Goal: Task Accomplishment & Management: Manage account settings

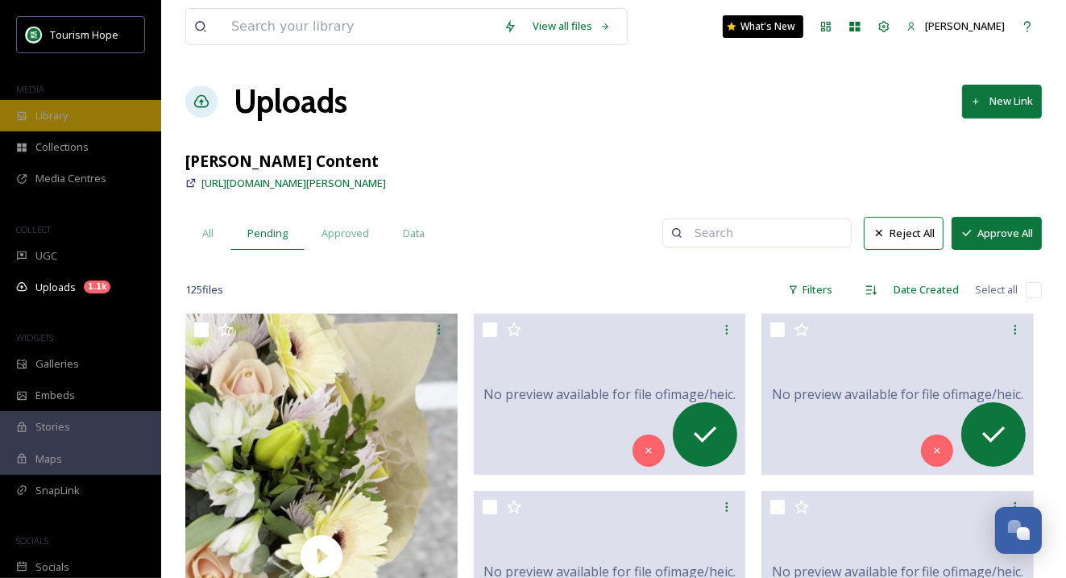
click at [68, 114] on span "Library" at bounding box center [51, 115] width 32 height 15
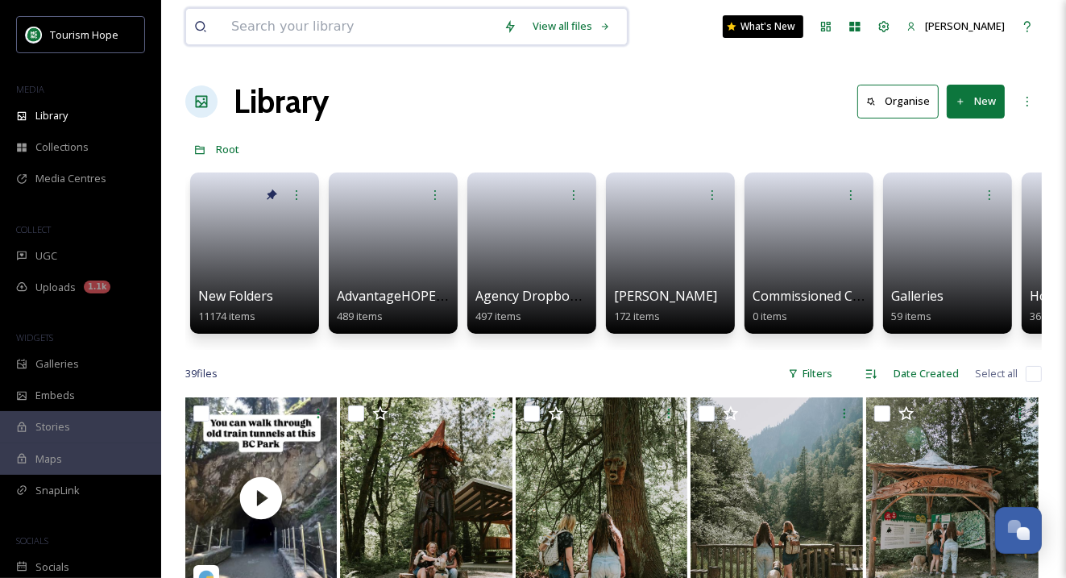
click at [355, 31] on input at bounding box center [359, 26] width 272 height 35
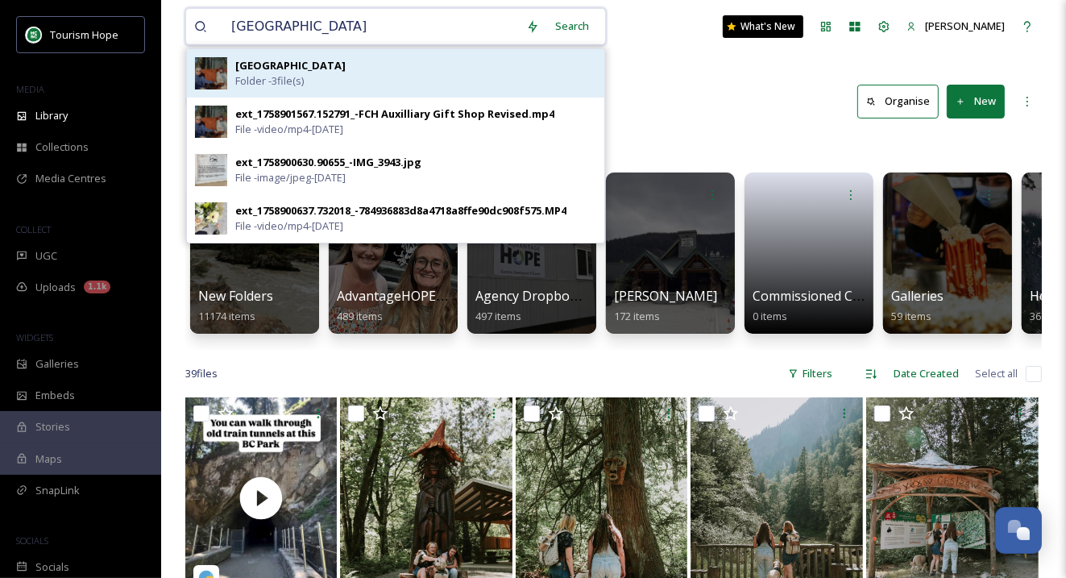
type input "fraser canyon hospital"
click at [360, 68] on div "Fraser Canyon Hospital Folder - 3 file(s)" at bounding box center [415, 73] width 361 height 31
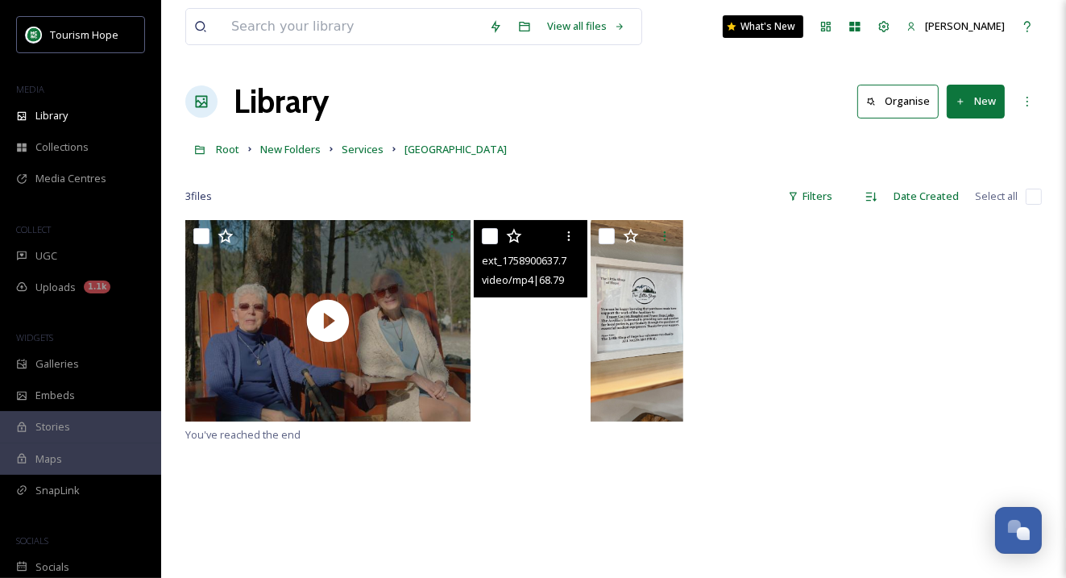
click at [549, 360] on video "ext_1758900637.732018_-784936883d8a4718a8ffe90dc908f575.MP4" at bounding box center [531, 320] width 114 height 201
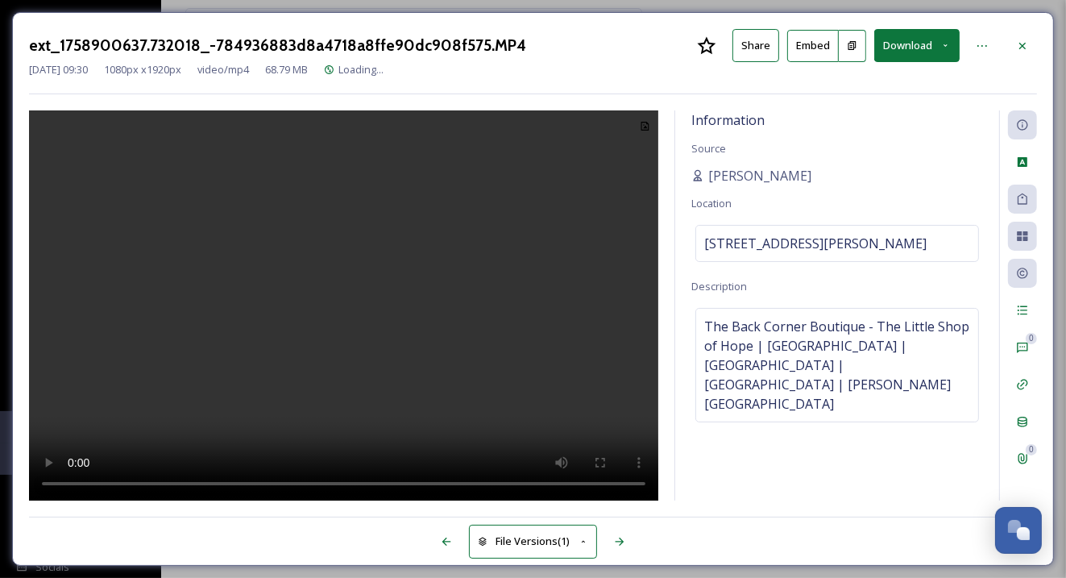
click at [932, 36] on button "Download" at bounding box center [916, 45] width 85 height 33
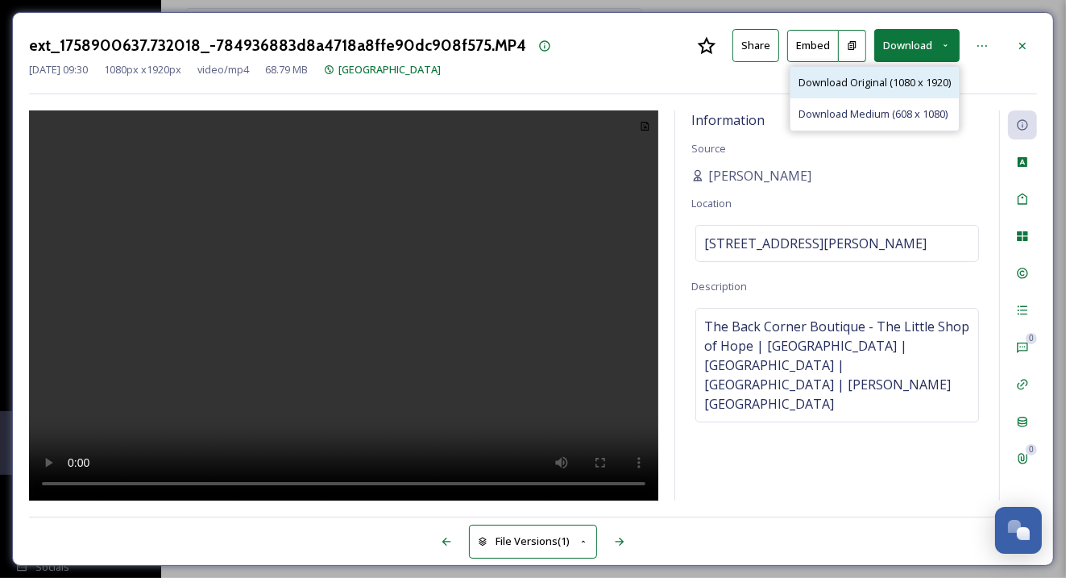
click at [919, 71] on div "Download Original (1080 x 1920)" at bounding box center [874, 82] width 168 height 31
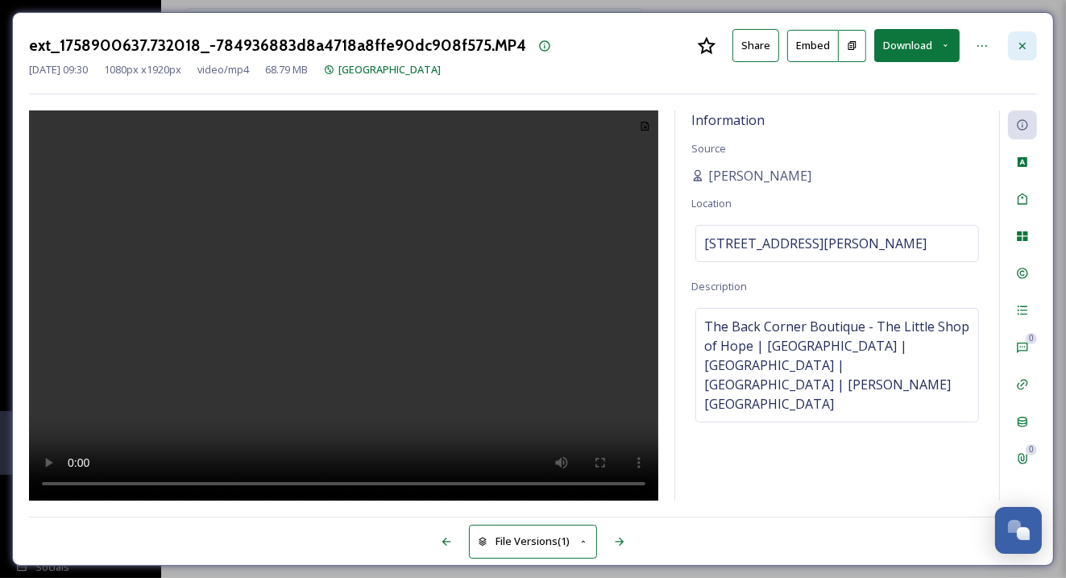
click at [1023, 47] on icon at bounding box center [1022, 45] width 6 height 6
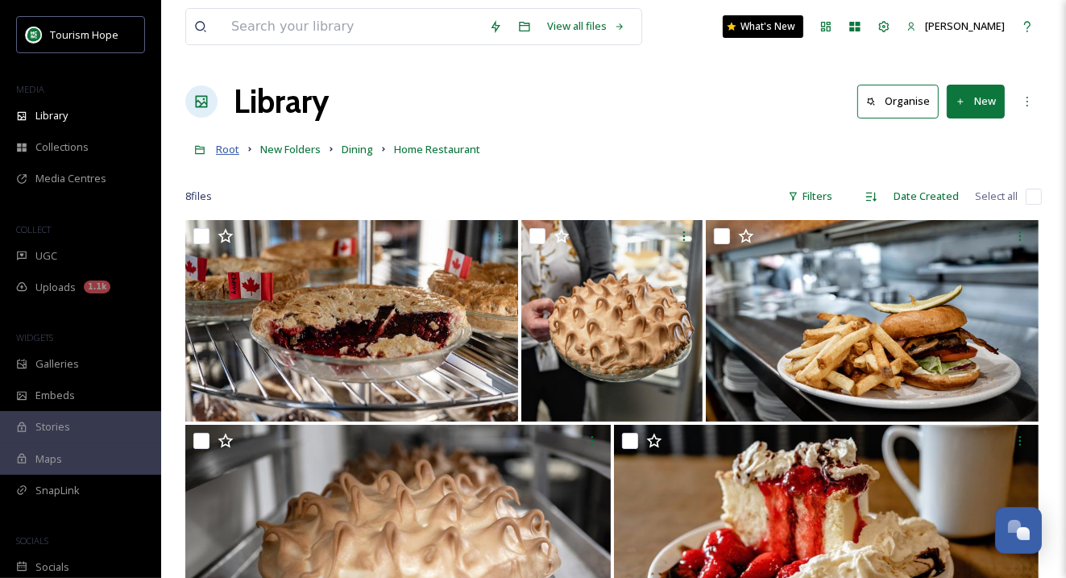
click at [222, 153] on span "Root" at bounding box center [227, 149] width 23 height 14
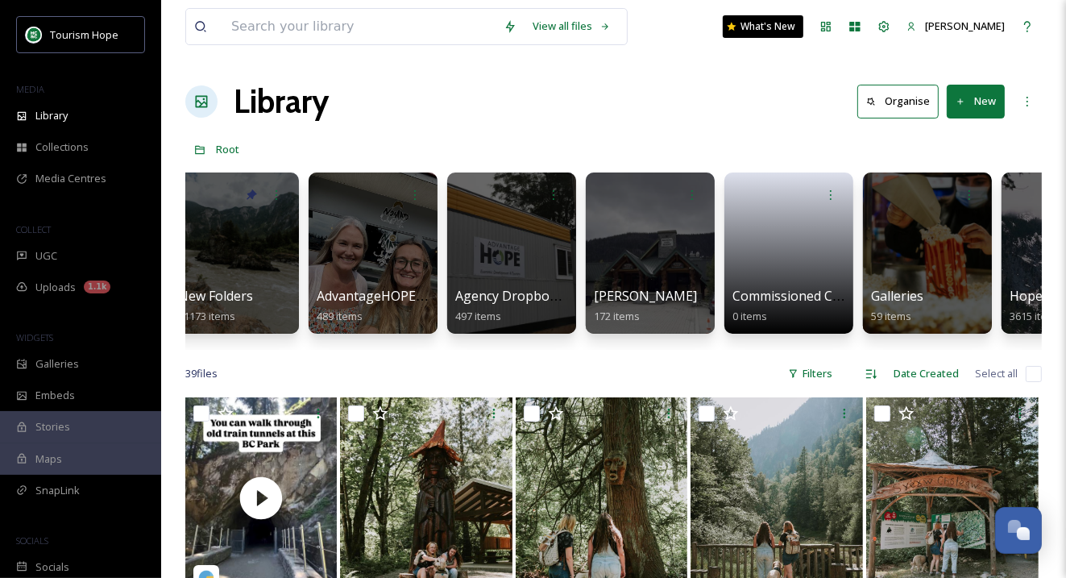
scroll to position [0, 23]
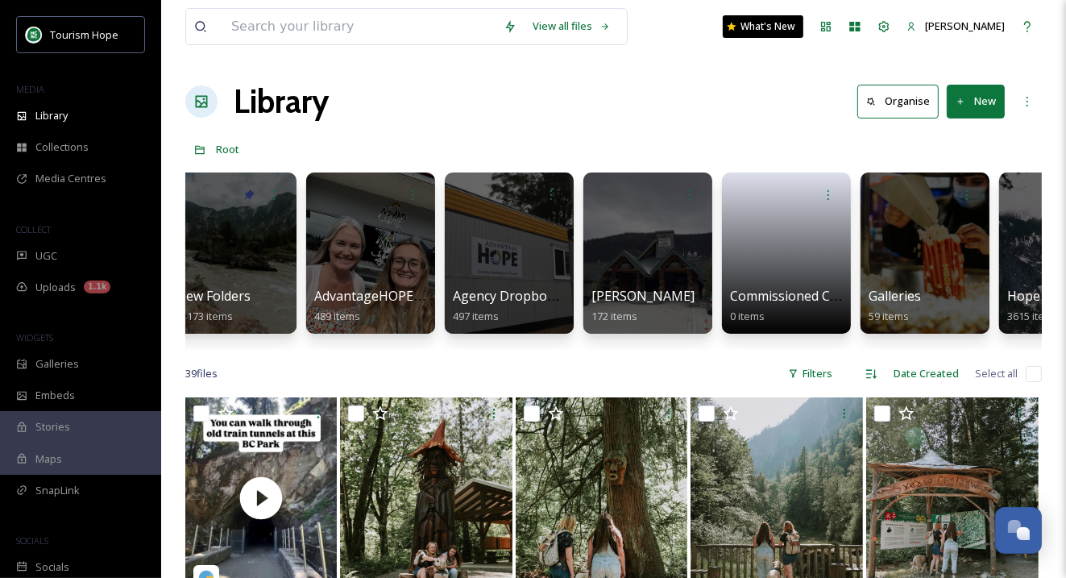
click at [614, 255] on div at bounding box center [647, 252] width 129 height 161
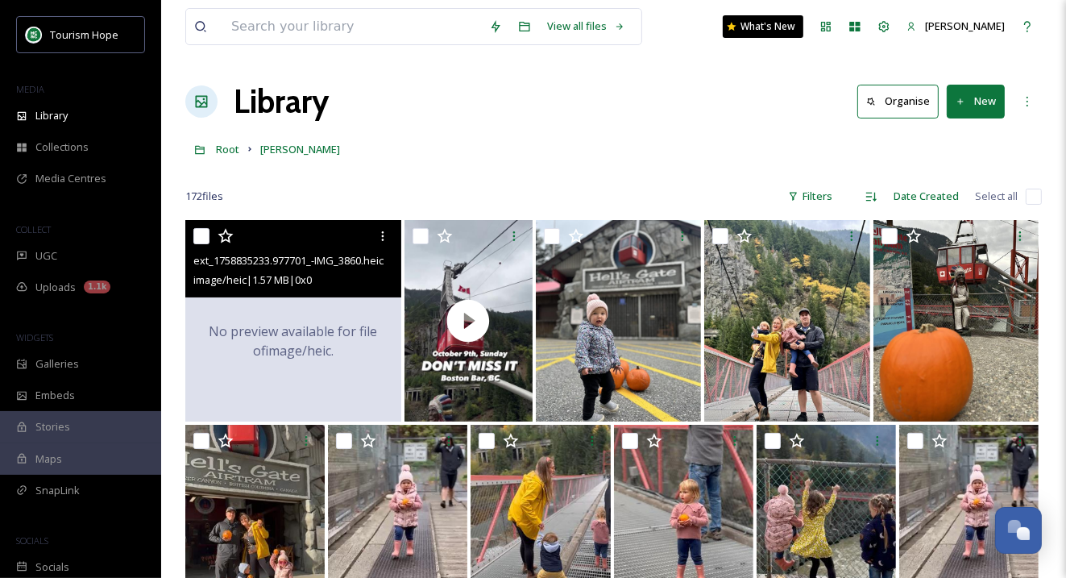
click at [308, 375] on div "No preview available for file of image/heic ." at bounding box center [293, 341] width 216 height 242
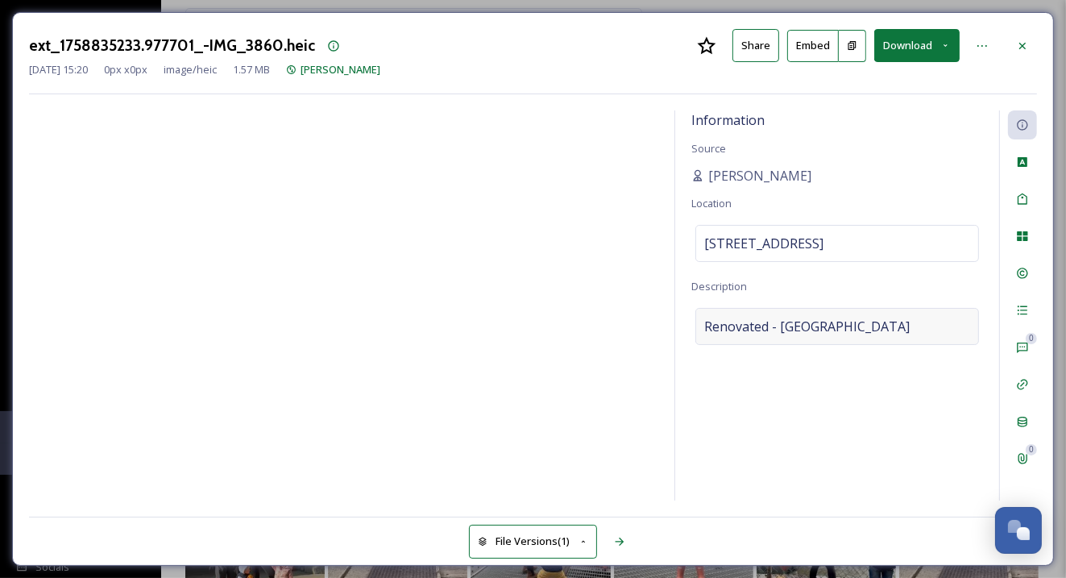
click at [797, 336] on span "Renovated - [GEOGRAPHIC_DATA]" at bounding box center [806, 326] width 205 height 19
drag, startPoint x: 773, startPoint y: 343, endPoint x: 939, endPoint y: 344, distance: 165.9
click at [939, 344] on textarea "Renovated - [GEOGRAPHIC_DATA]" at bounding box center [837, 375] width 292 height 134
click at [1027, 41] on icon at bounding box center [1022, 45] width 13 height 13
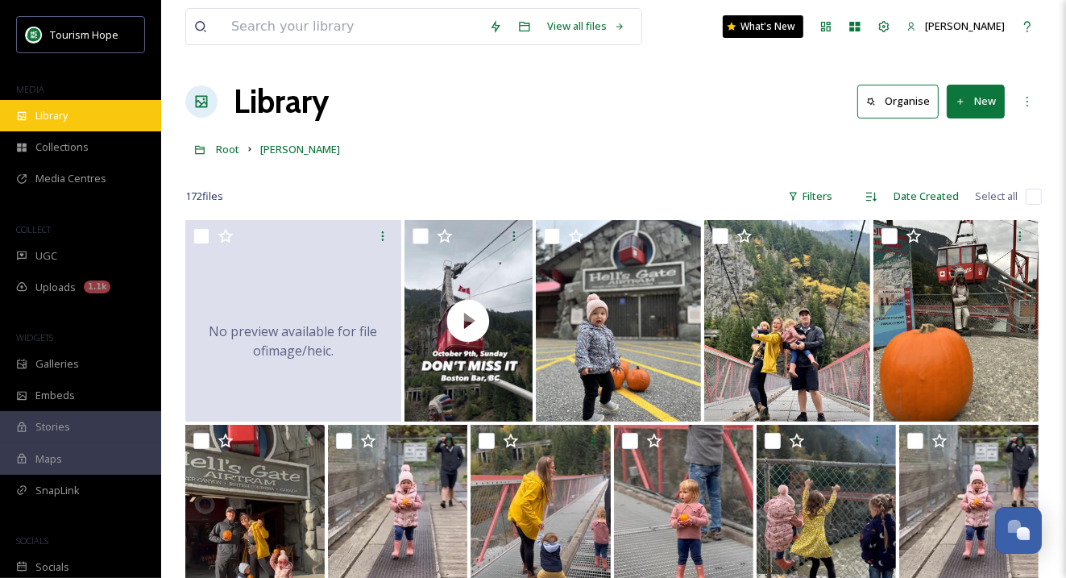
click at [103, 119] on div "Library" at bounding box center [80, 115] width 161 height 31
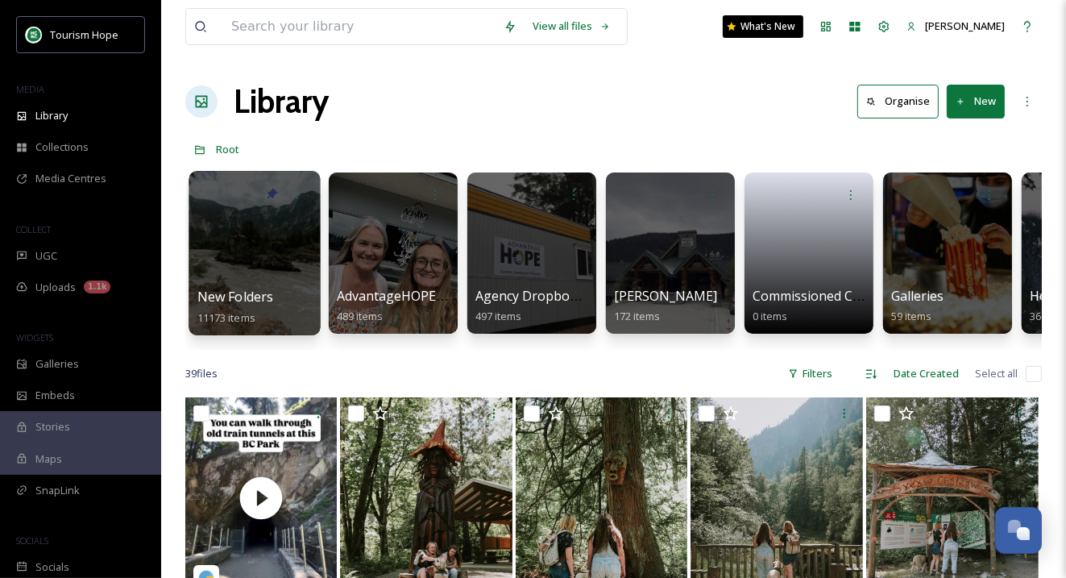
click at [282, 270] on div at bounding box center [253, 253] width 131 height 164
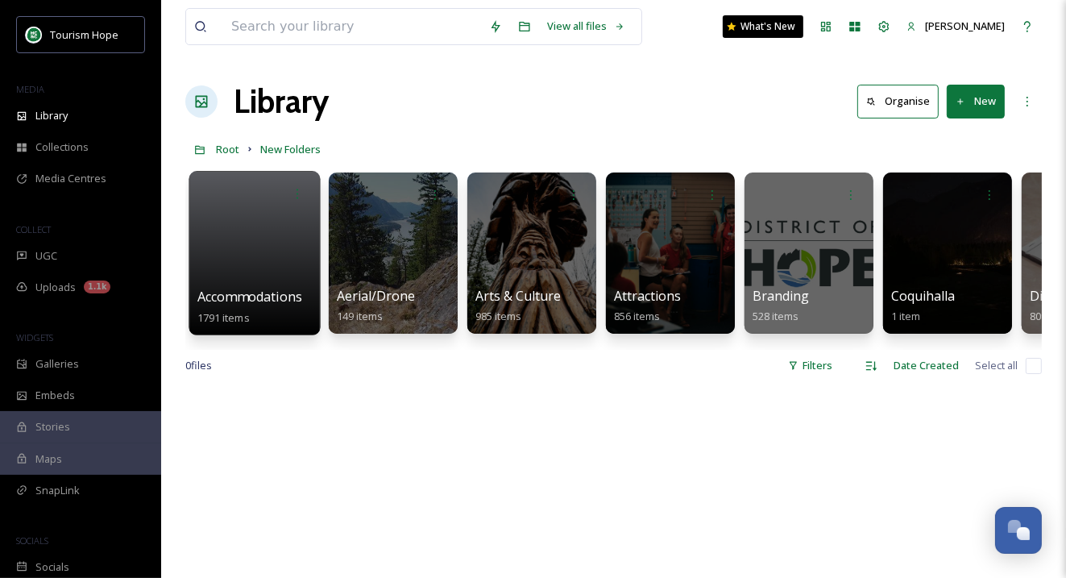
click at [256, 260] on div at bounding box center [253, 253] width 131 height 164
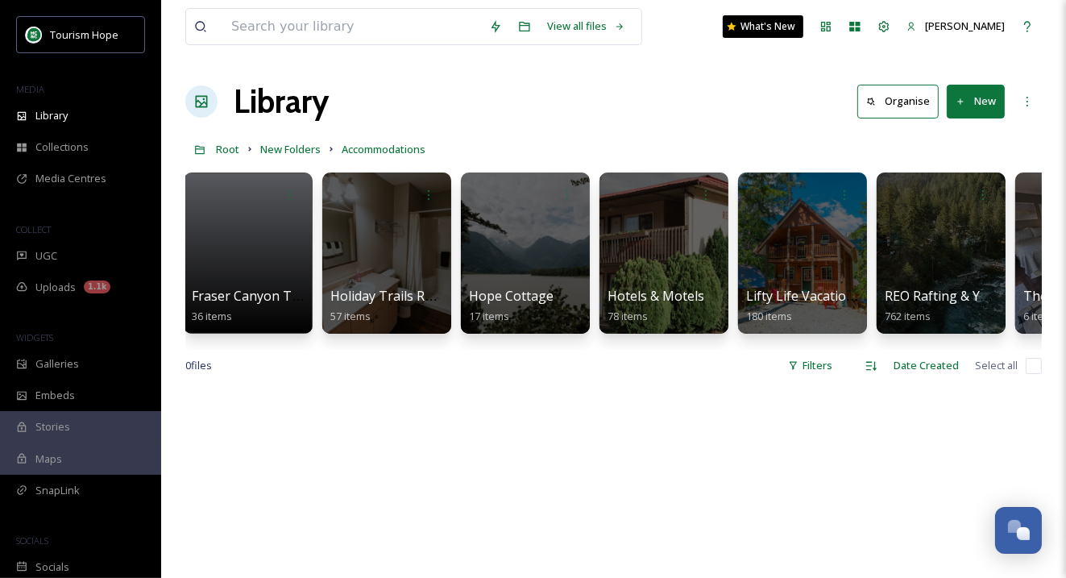
scroll to position [0, 528]
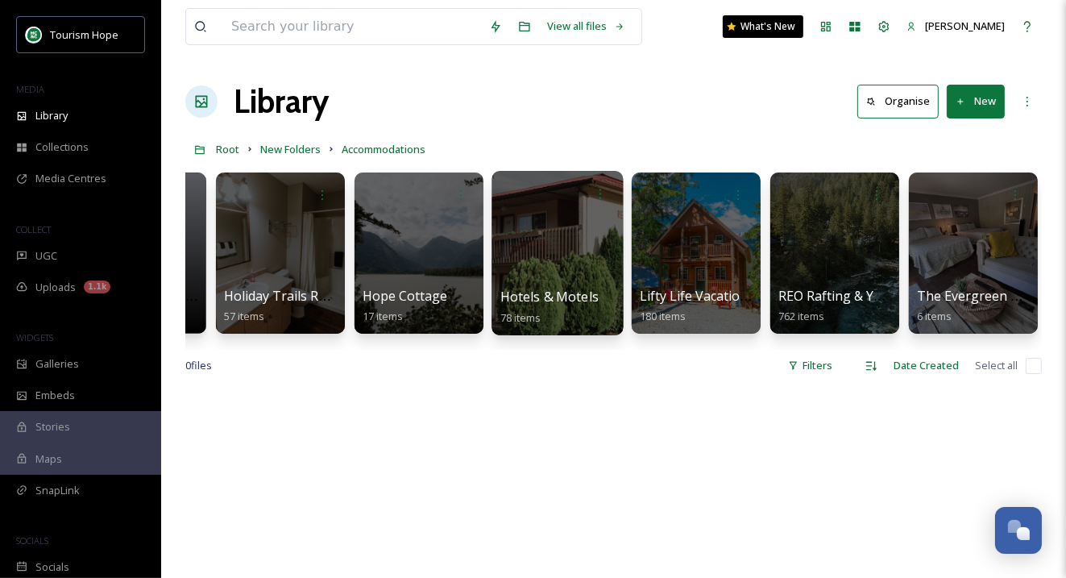
click at [564, 280] on div at bounding box center [556, 253] width 131 height 164
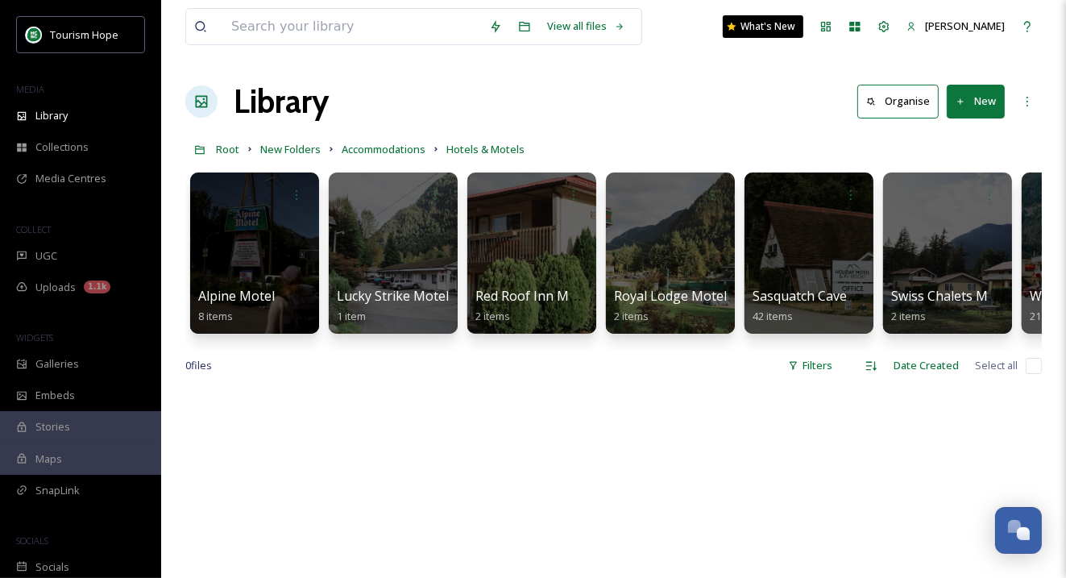
click at [960, 106] on icon at bounding box center [960, 102] width 10 height 10
click at [955, 195] on span "Folder" at bounding box center [957, 201] width 31 height 15
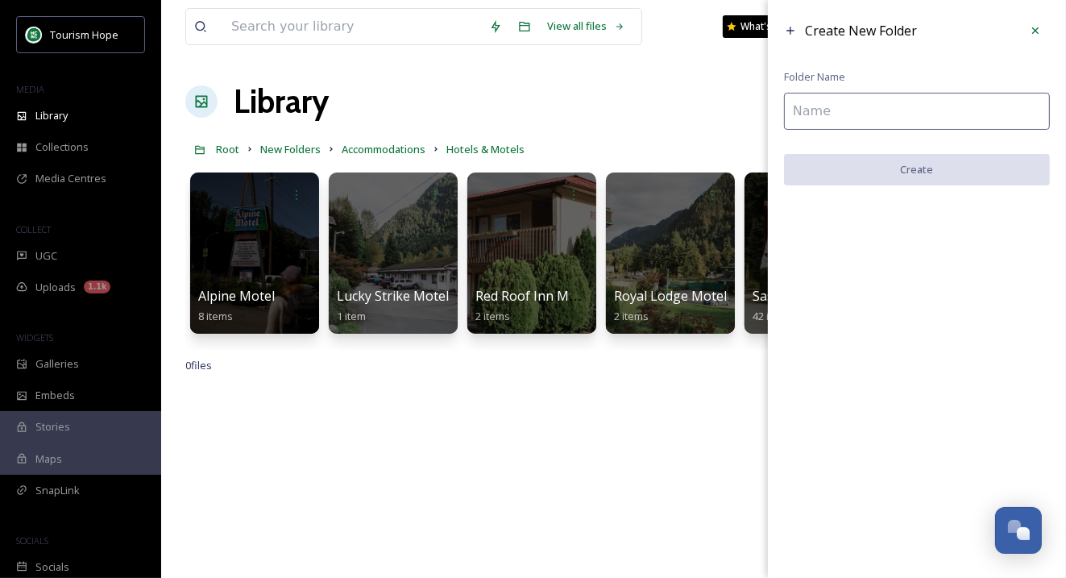
click at [872, 104] on input at bounding box center [917, 111] width 266 height 37
paste input "[GEOGRAPHIC_DATA]"
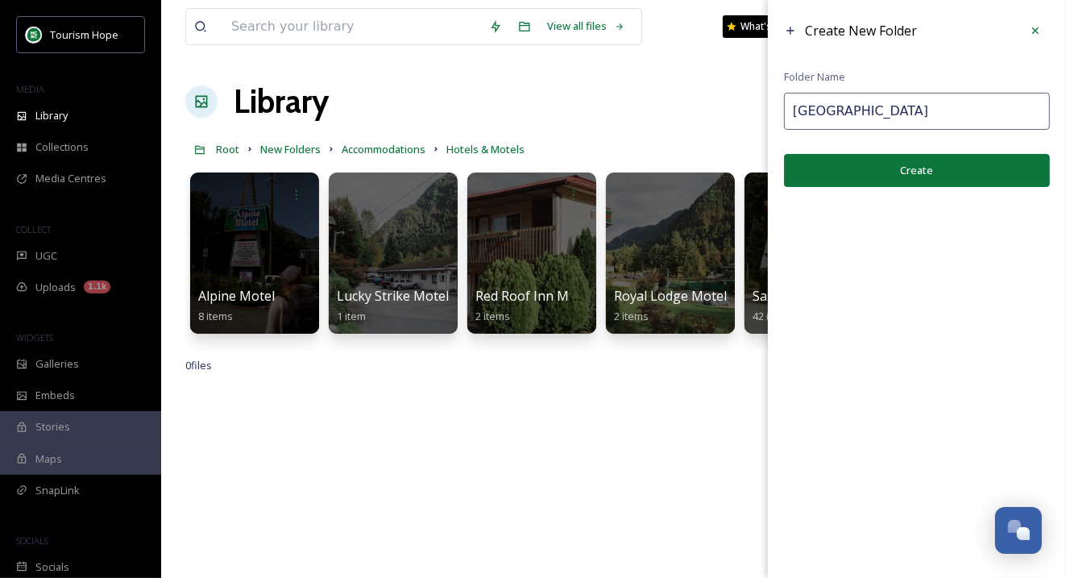
type input "[GEOGRAPHIC_DATA]"
click at [875, 167] on button "Create" at bounding box center [917, 170] width 266 height 33
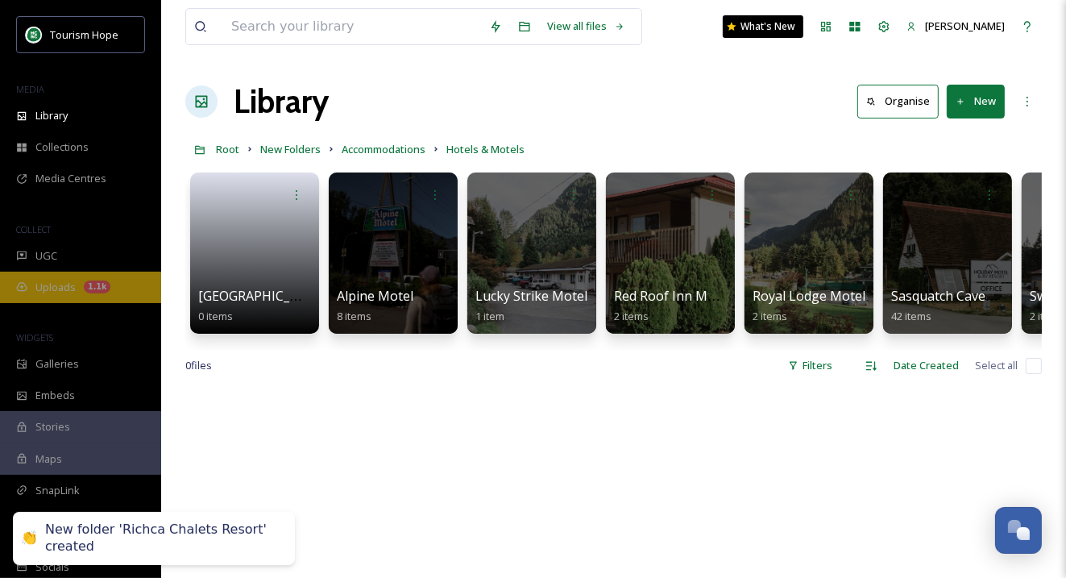
click at [85, 288] on div "1.1k" at bounding box center [97, 286] width 27 height 13
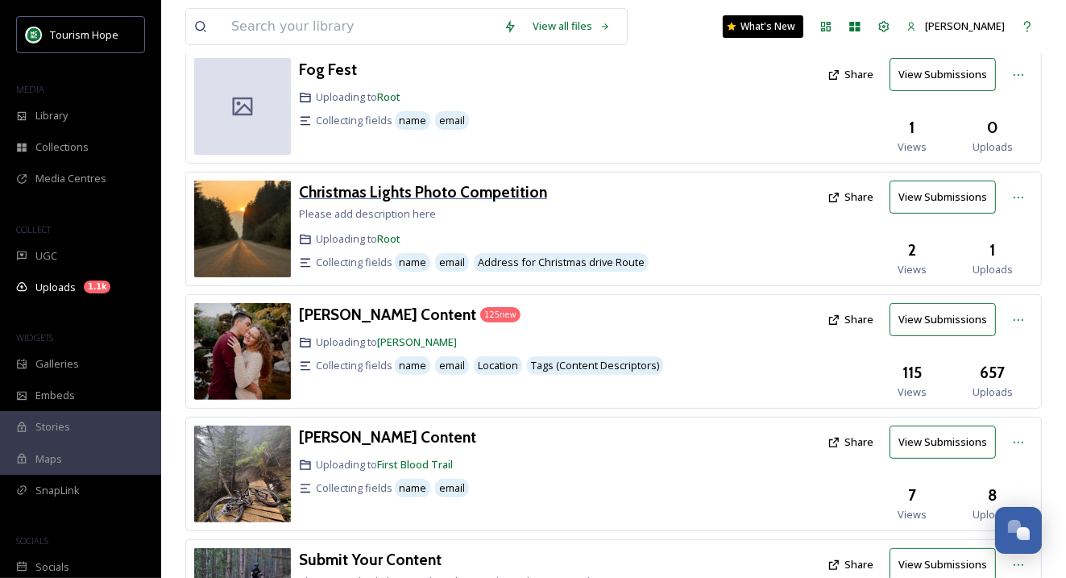
scroll to position [397, 0]
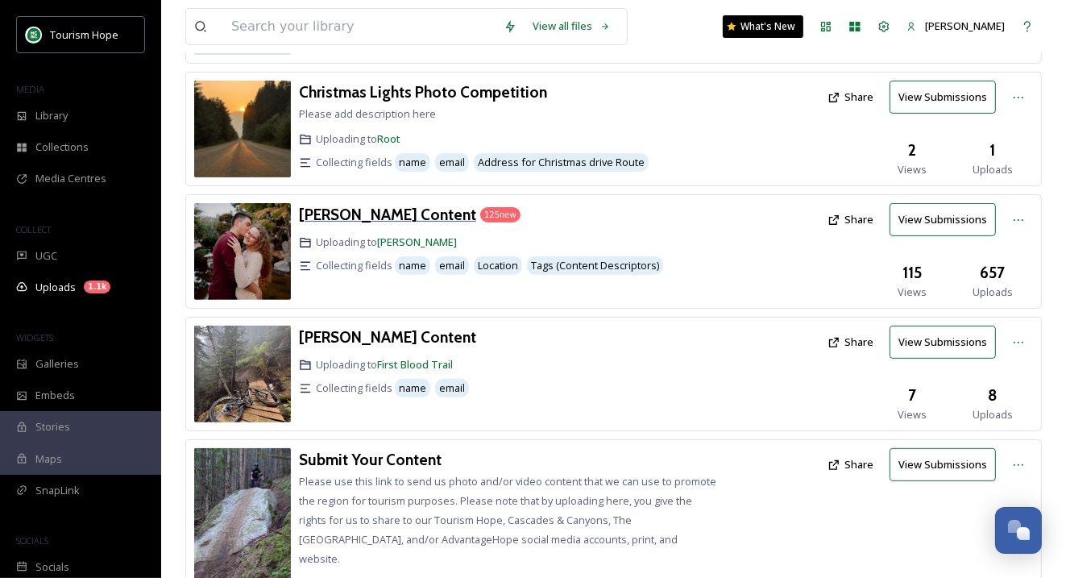
click at [412, 205] on h3 "[PERSON_NAME] Content" at bounding box center [387, 214] width 177 height 19
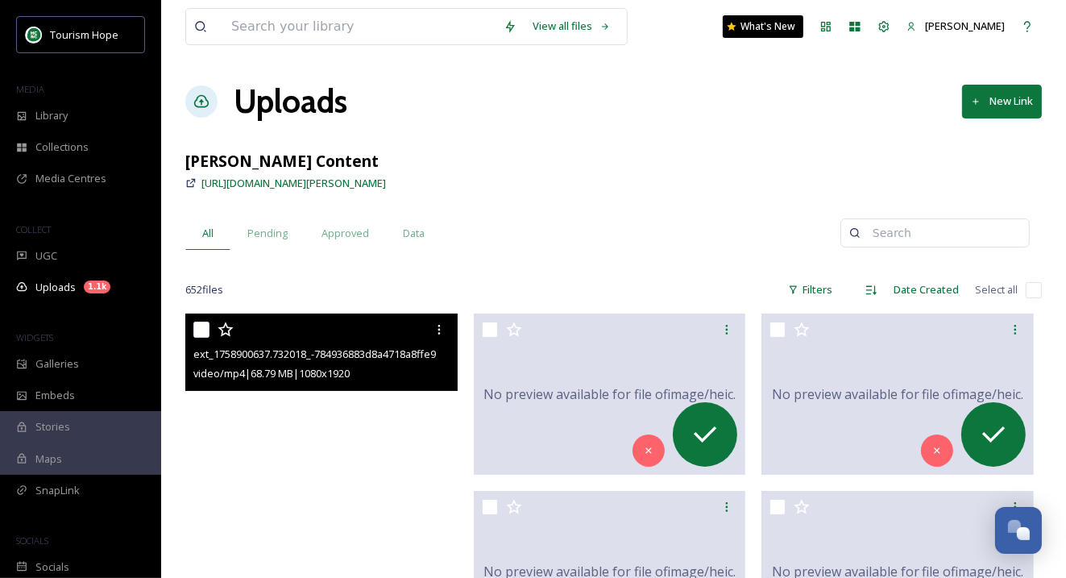
click at [356, 443] on video "ext_1758900637.732018_-784936883d8a4718a8ffe90dc908f575.MP4" at bounding box center [321, 555] width 272 height 484
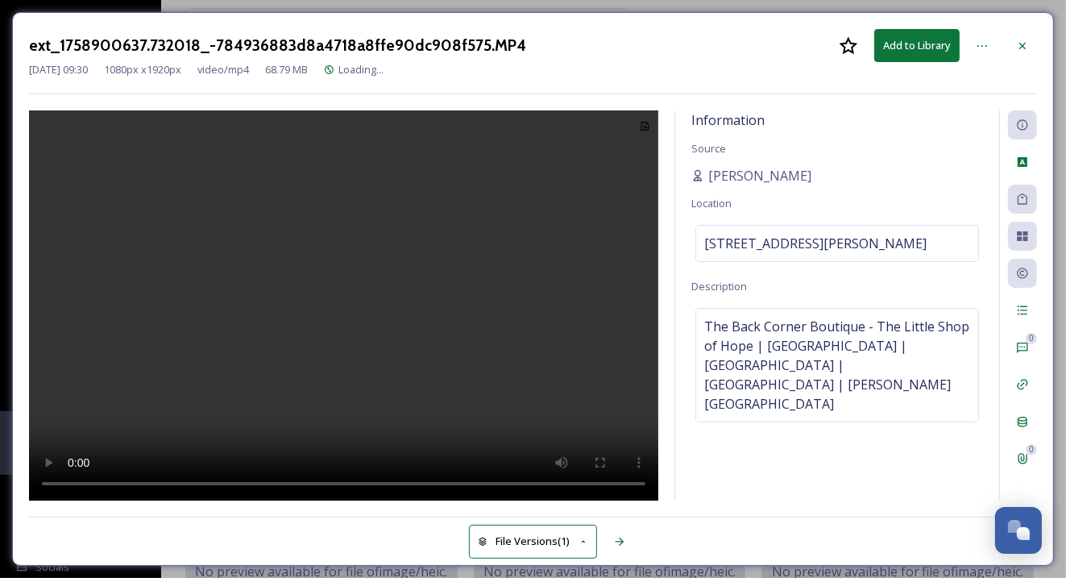
click at [404, 247] on video at bounding box center [343, 305] width 629 height 391
click at [987, 44] on icon at bounding box center [982, 45] width 13 height 13
click at [1018, 43] on icon at bounding box center [1022, 45] width 13 height 13
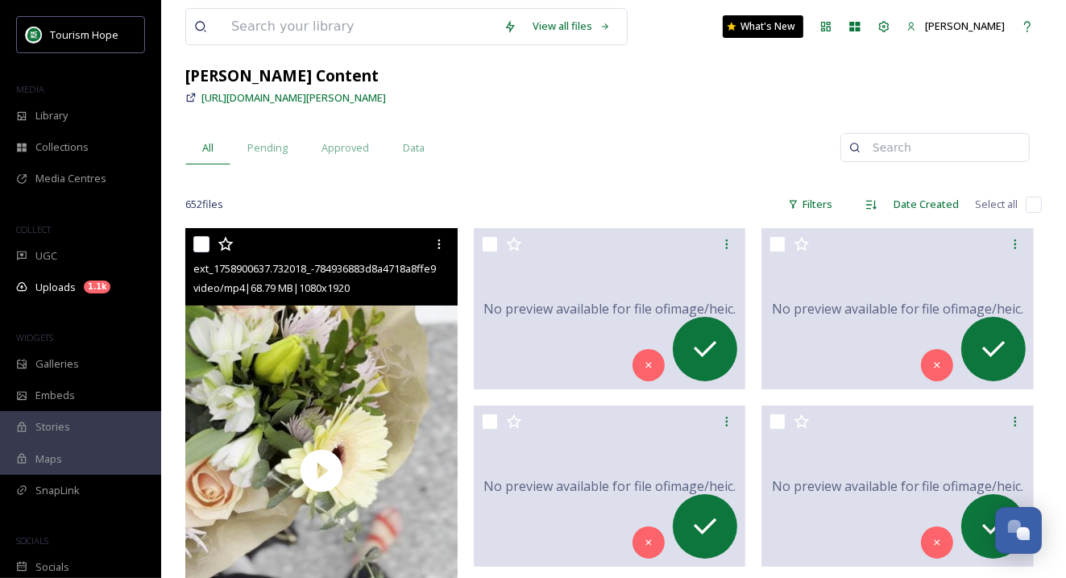
scroll to position [234, 0]
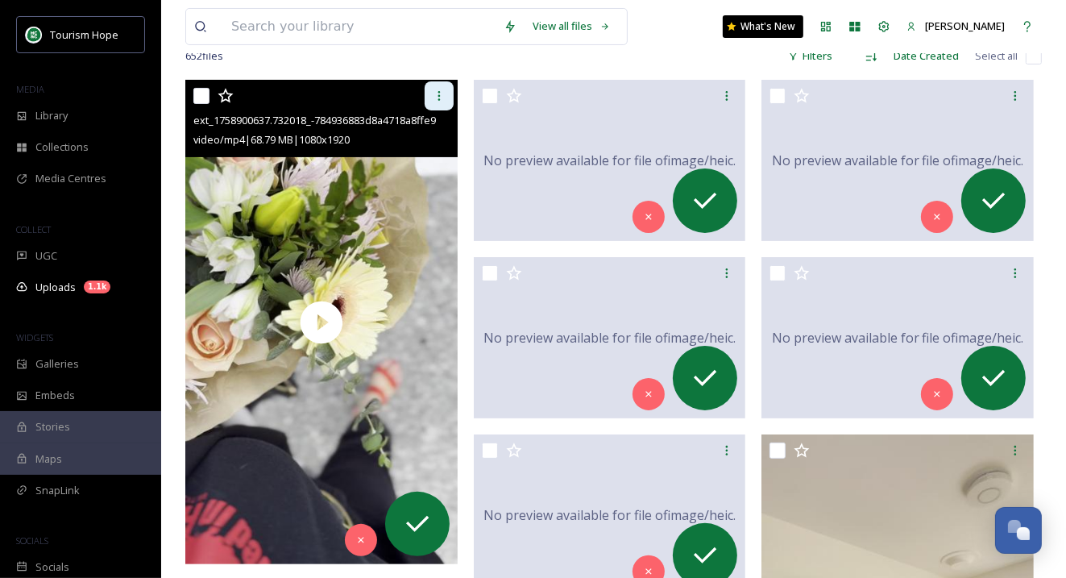
click at [437, 97] on icon at bounding box center [439, 95] width 13 height 13
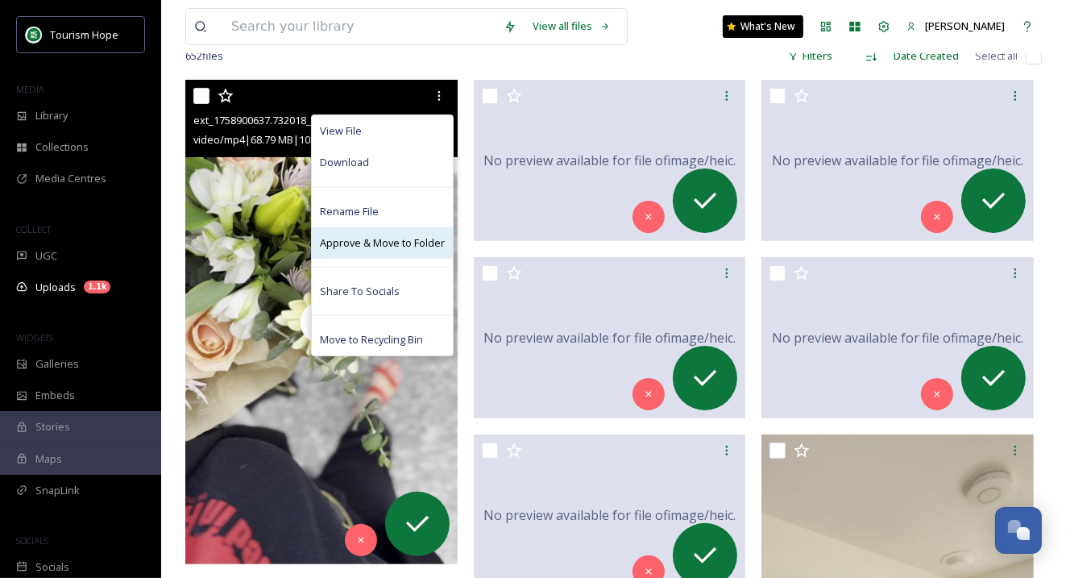
click at [393, 241] on span "Approve & Move to Folder" at bounding box center [382, 242] width 125 height 15
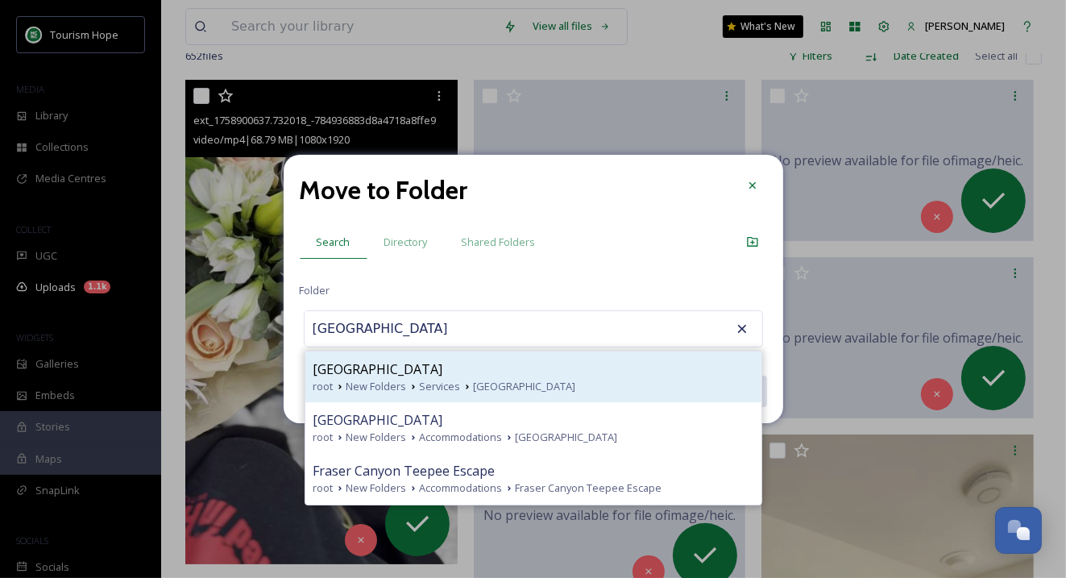
click at [405, 365] on span "[GEOGRAPHIC_DATA]" at bounding box center [378, 368] width 130 height 19
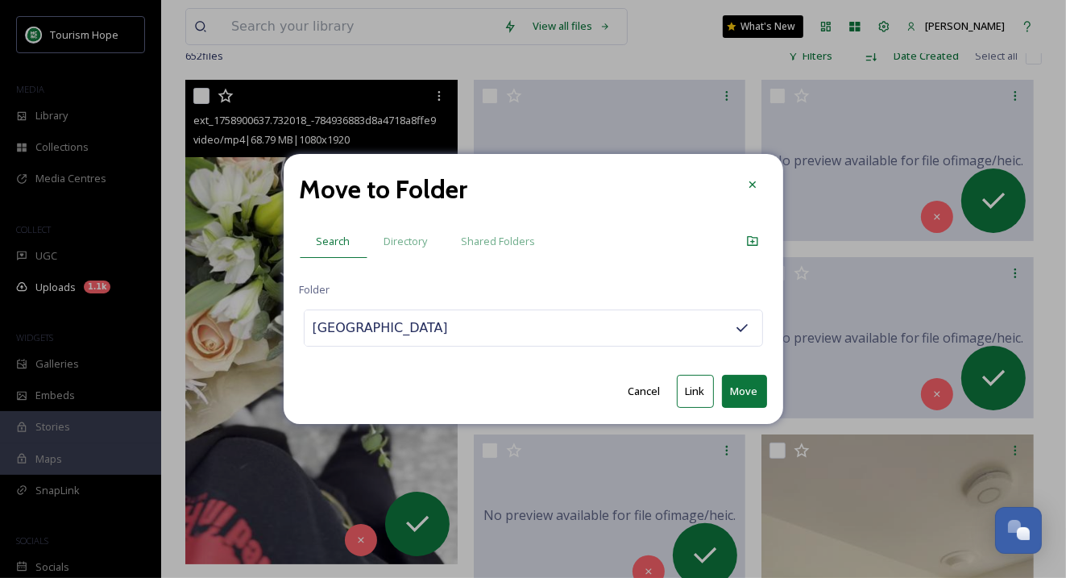
click at [366, 333] on input "[GEOGRAPHIC_DATA]" at bounding box center [392, 327] width 177 height 35
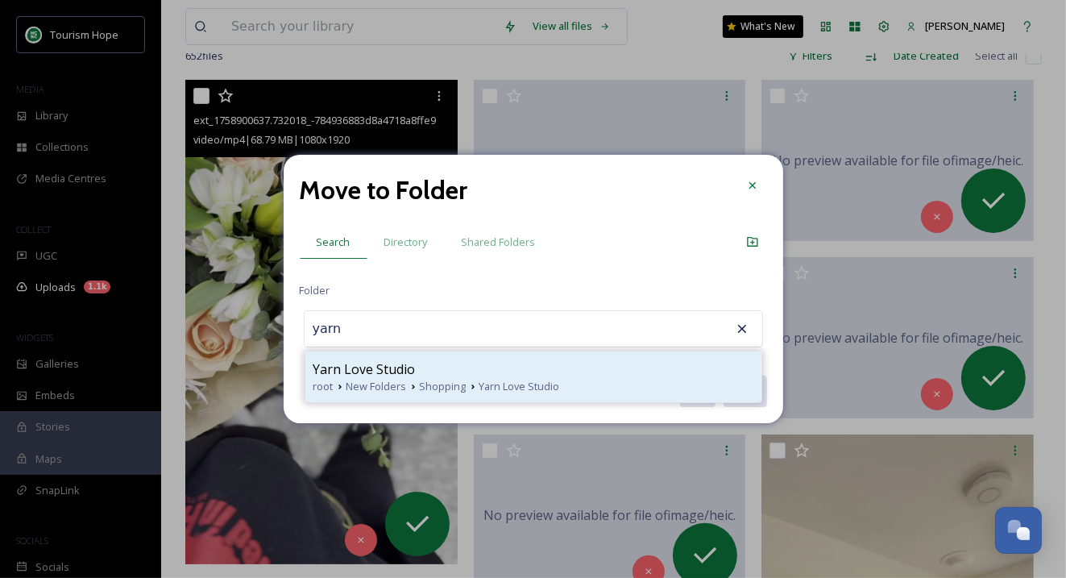
click at [383, 367] on span "Yarn Love Studio" at bounding box center [364, 368] width 102 height 19
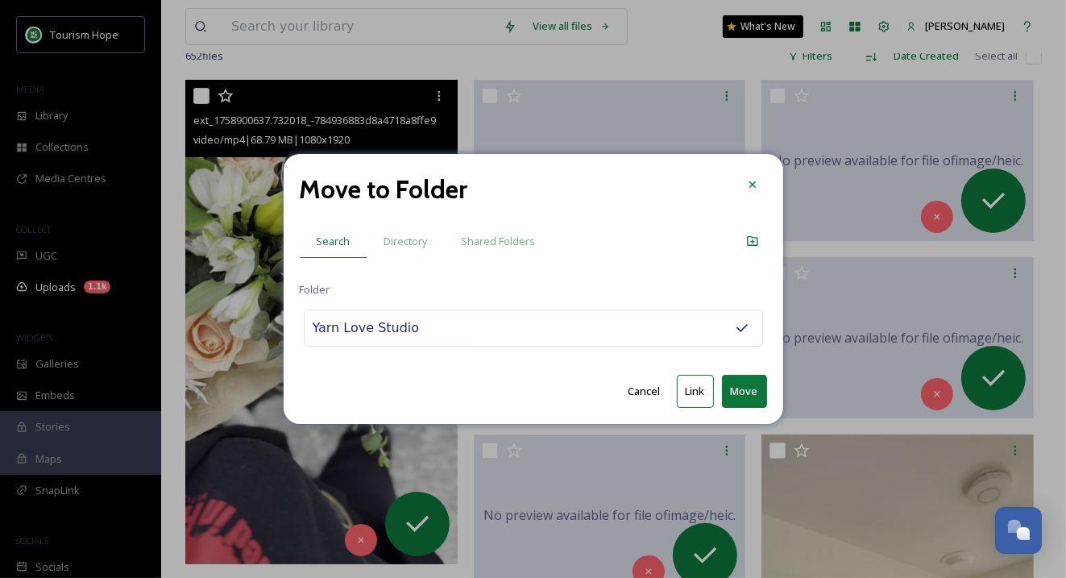
click at [696, 385] on button "Link" at bounding box center [695, 391] width 37 height 33
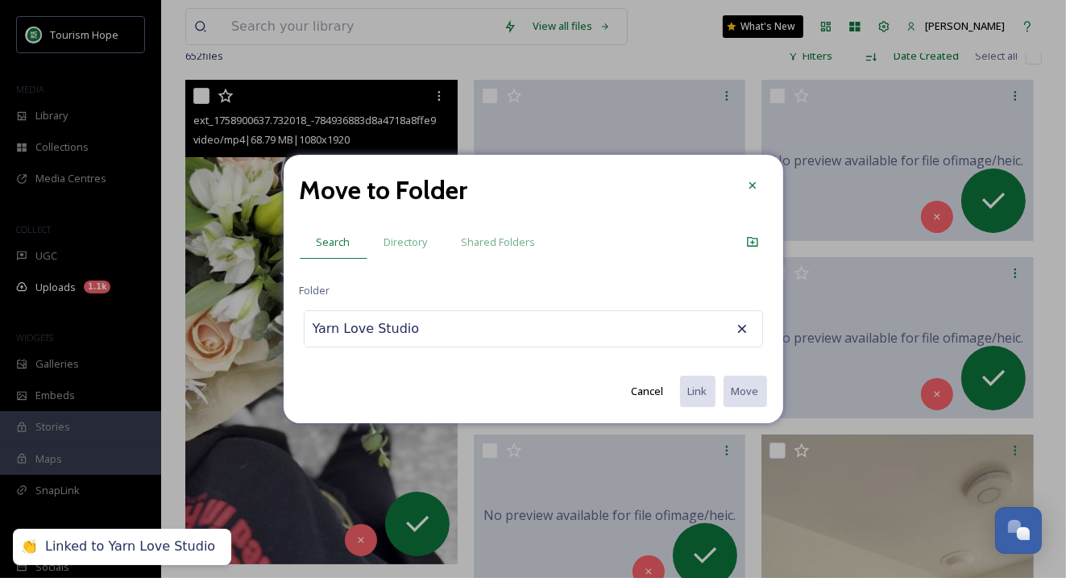
click at [396, 330] on input "Yarn Love Studio" at bounding box center [392, 328] width 177 height 35
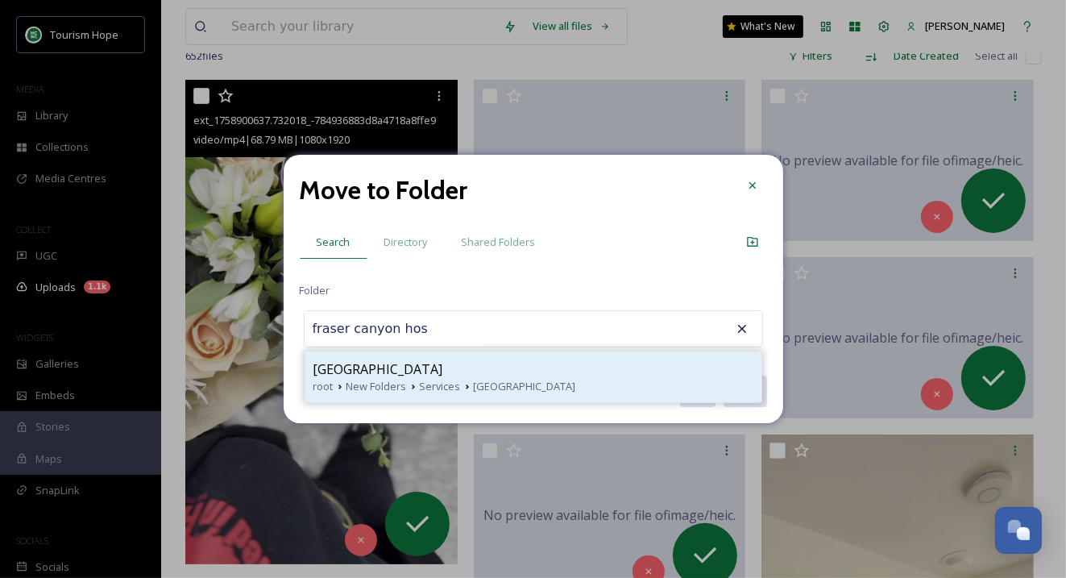
click at [396, 362] on span "[GEOGRAPHIC_DATA]" at bounding box center [378, 368] width 130 height 19
type input "[GEOGRAPHIC_DATA]"
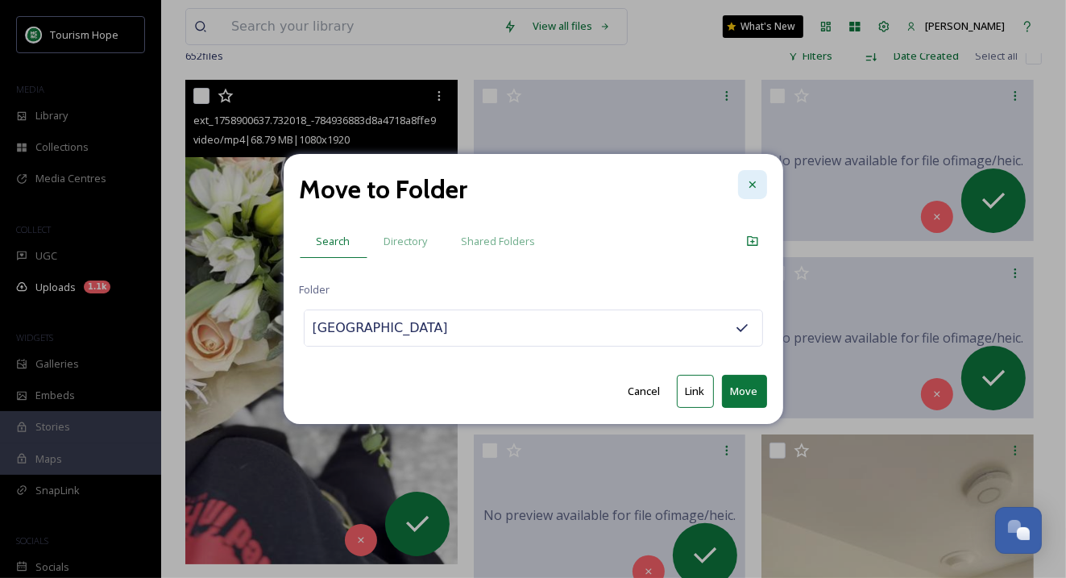
click at [751, 191] on icon at bounding box center [752, 184] width 13 height 13
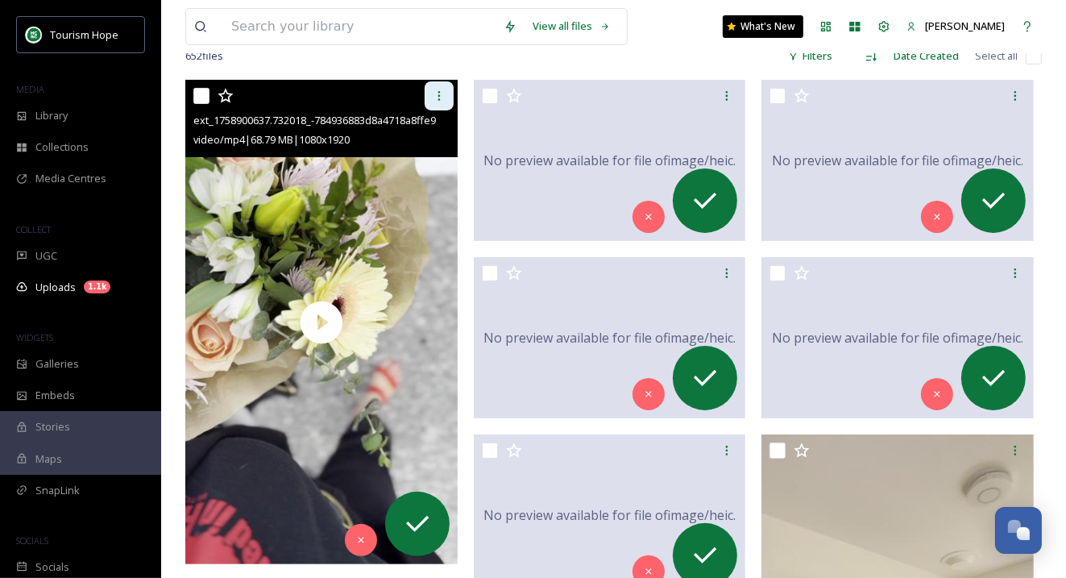
click at [433, 94] on icon at bounding box center [439, 95] width 13 height 13
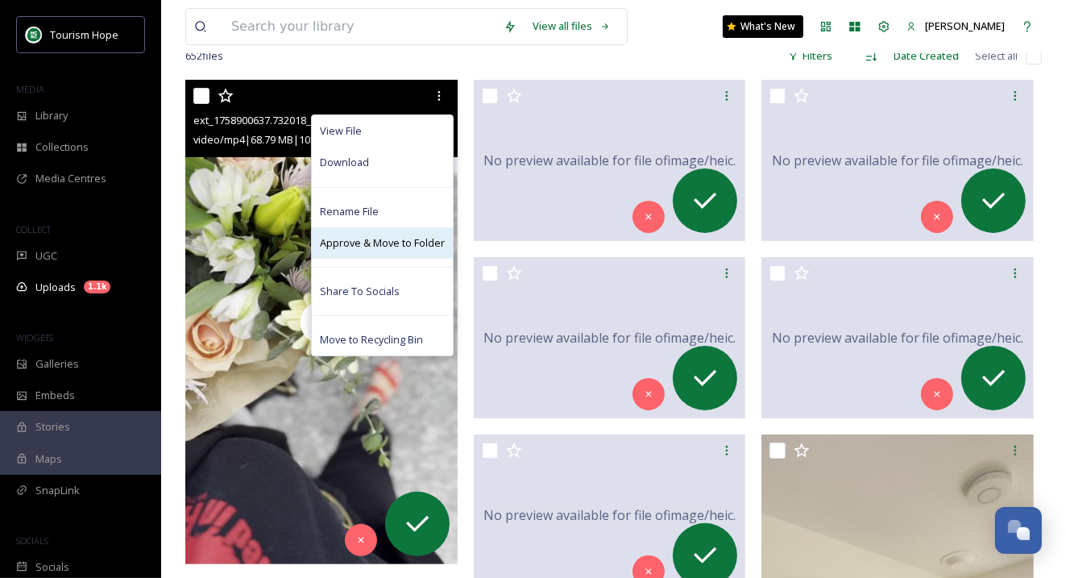
click at [396, 245] on span "Approve & Move to Folder" at bounding box center [382, 242] width 125 height 15
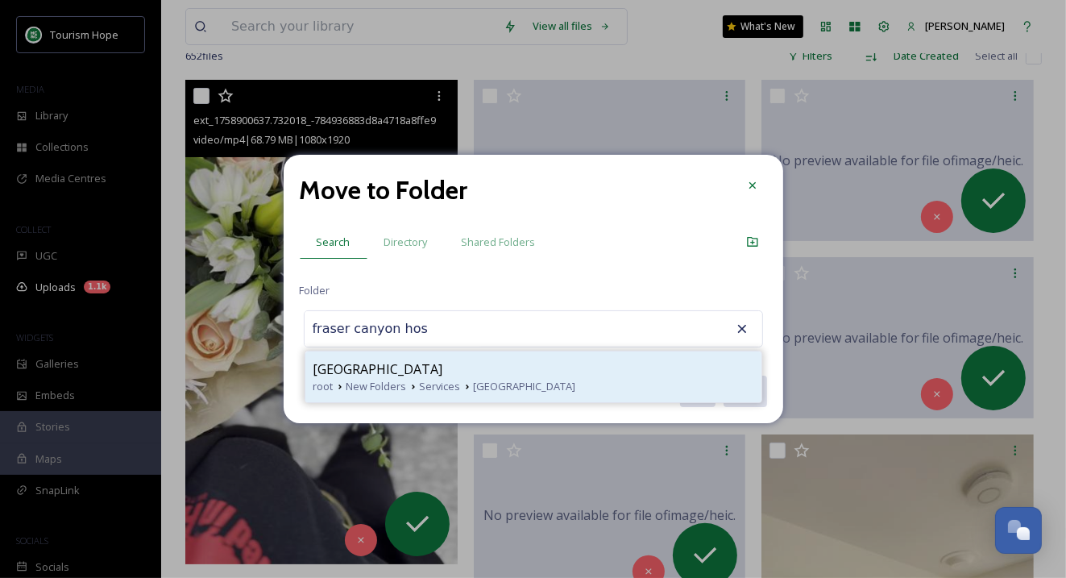
click at [420, 366] on span "[GEOGRAPHIC_DATA]" at bounding box center [378, 368] width 130 height 19
type input "[GEOGRAPHIC_DATA]"
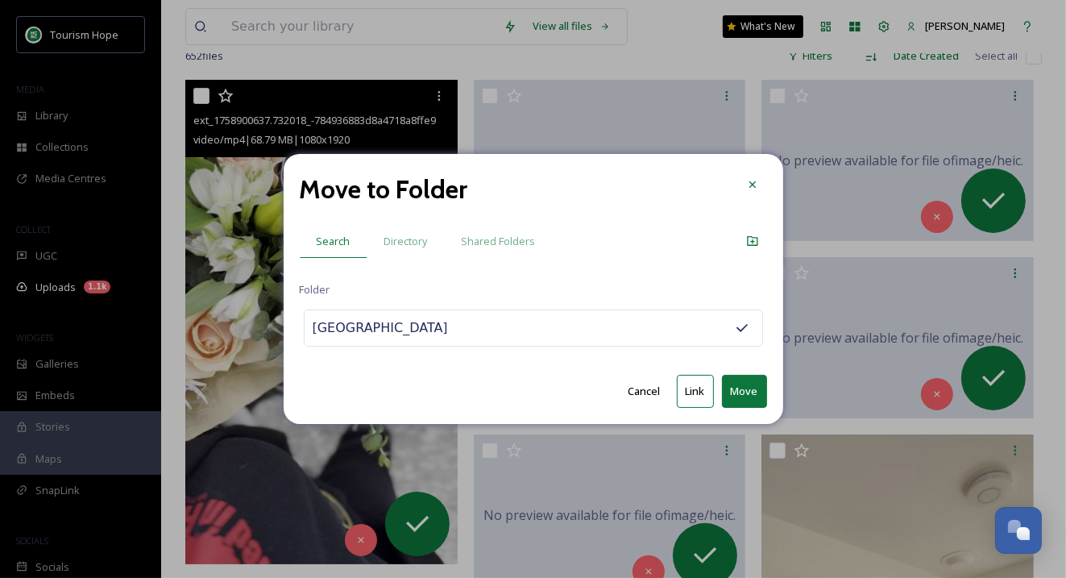
click at [743, 381] on button "Move" at bounding box center [744, 391] width 45 height 33
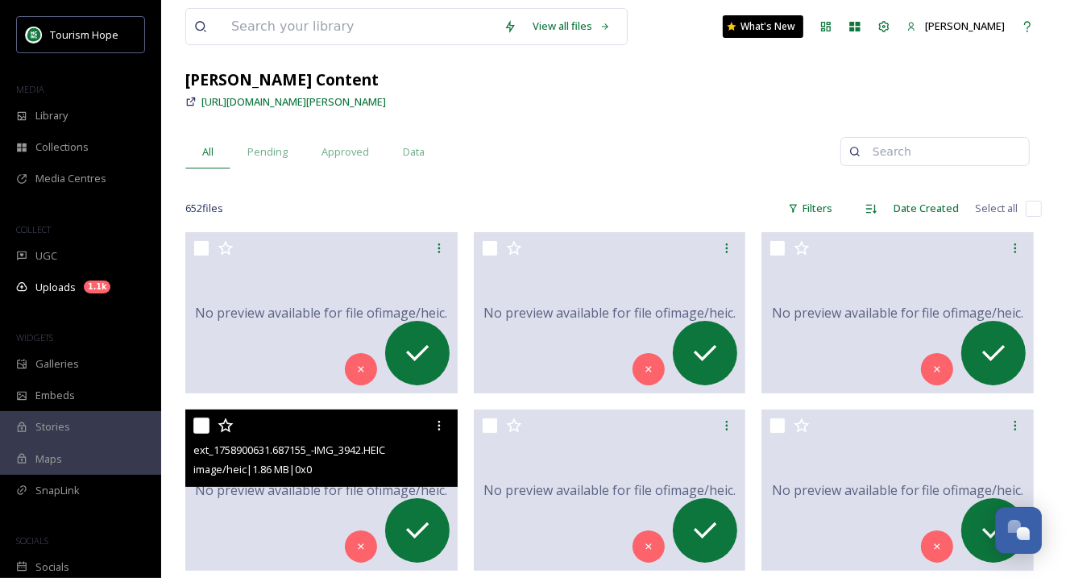
scroll to position [79, 0]
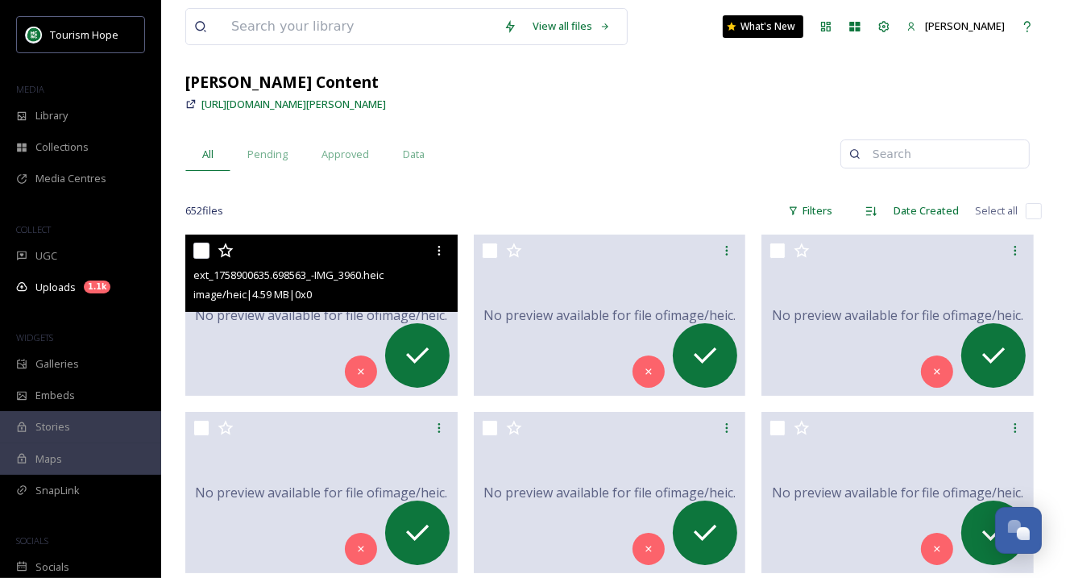
click at [286, 323] on span "No preview available for file of image/heic ." at bounding box center [321, 314] width 252 height 19
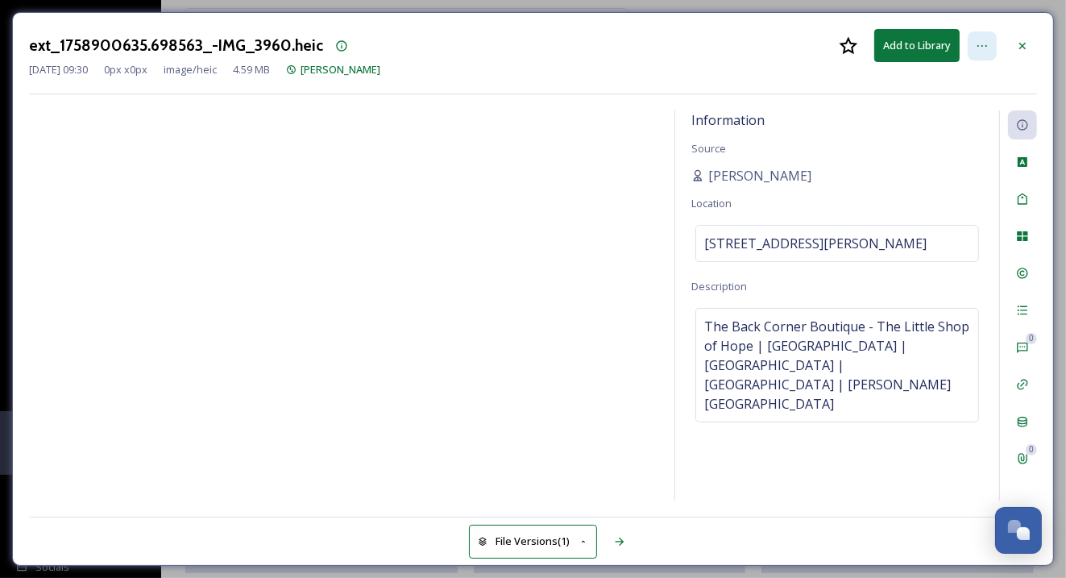
click at [988, 50] on icon at bounding box center [982, 45] width 13 height 13
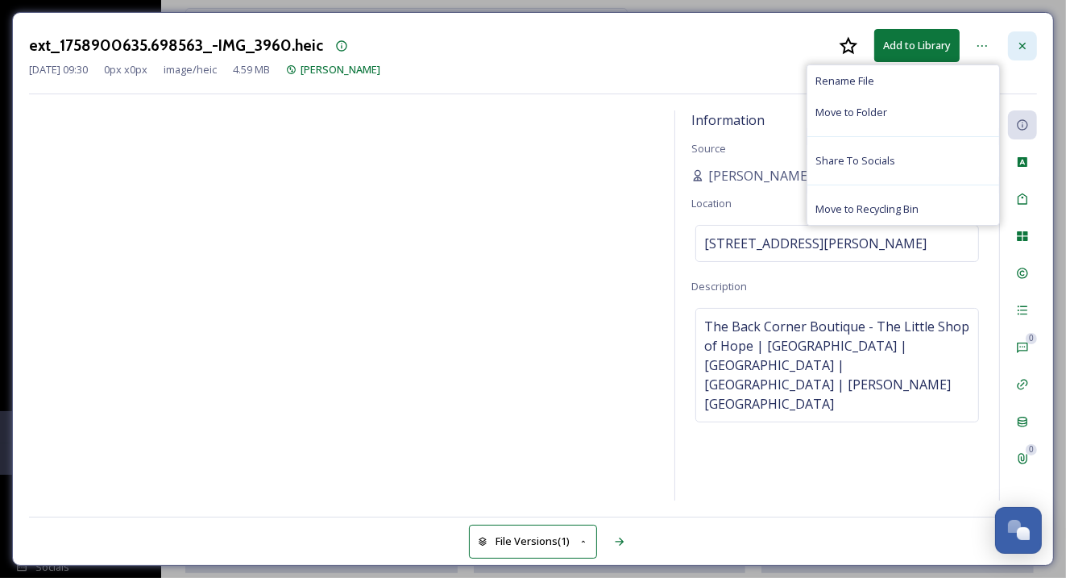
click at [1020, 42] on icon at bounding box center [1022, 45] width 6 height 6
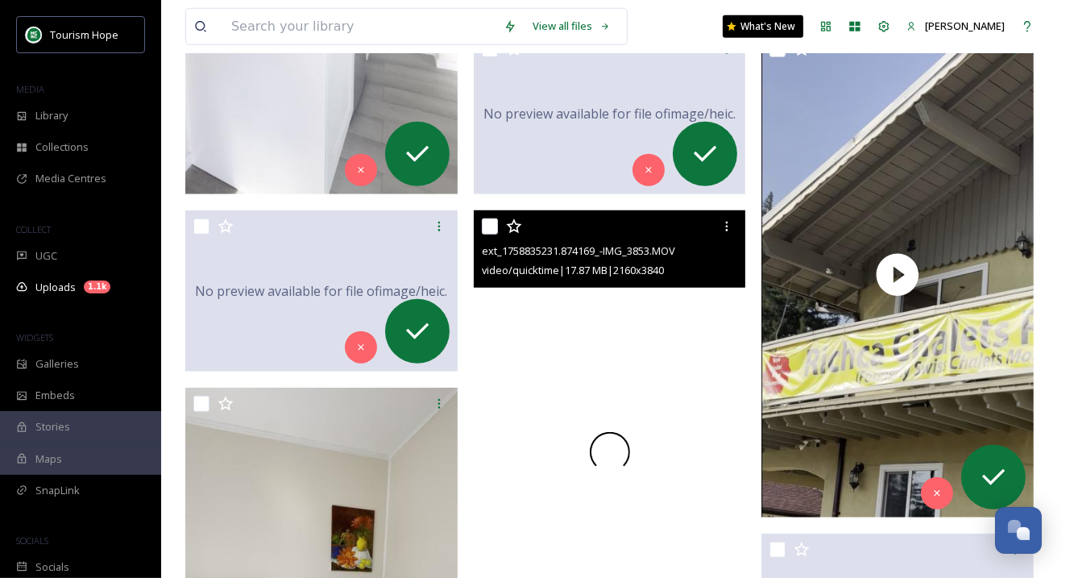
scroll to position [1334, 0]
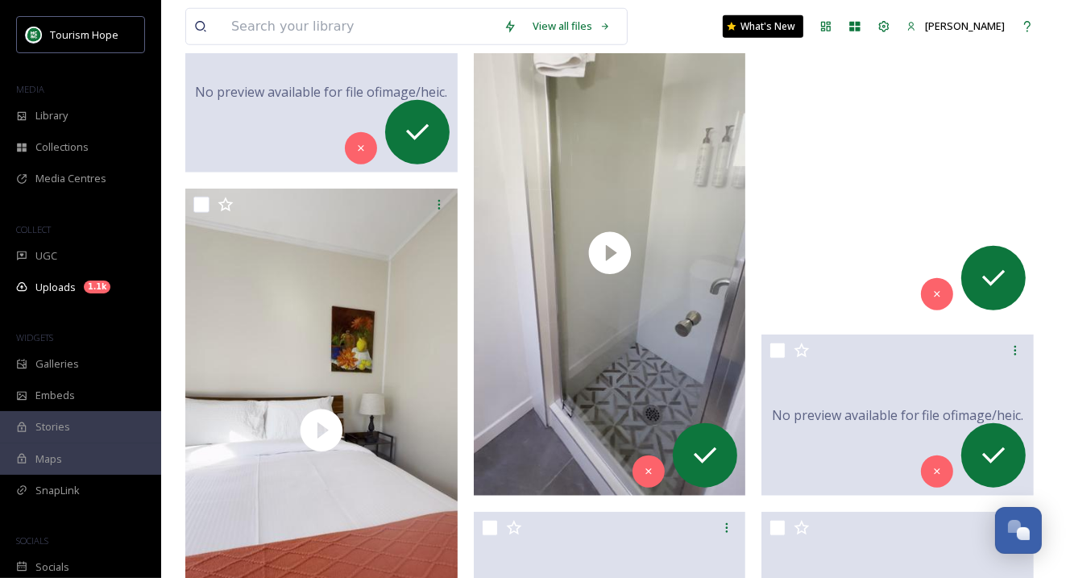
click at [839, 243] on video "ext_1758835236.266781_-IMG_3862.mov" at bounding box center [897, 76] width 272 height 484
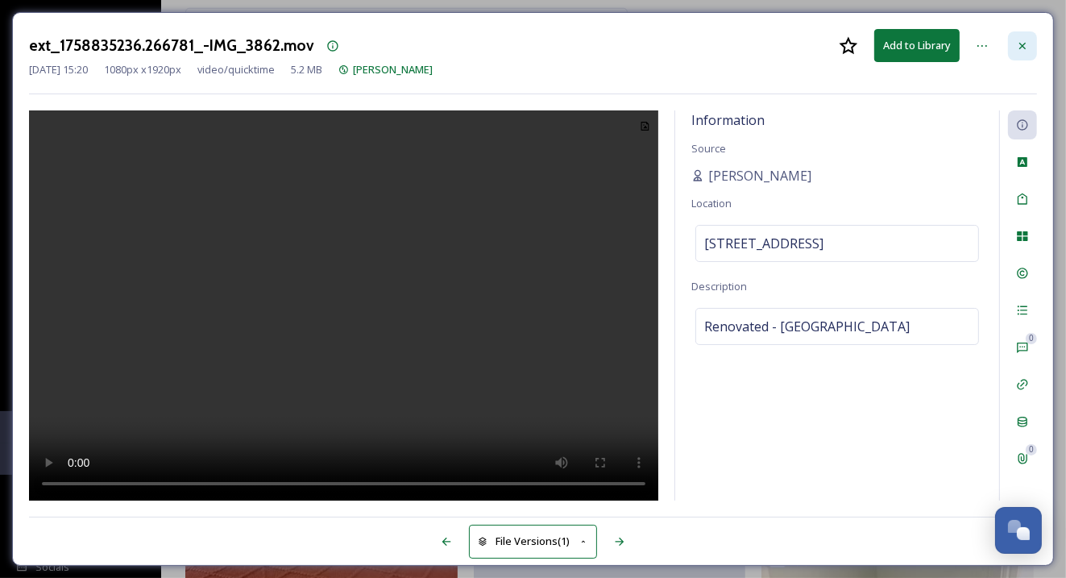
click at [1025, 42] on icon at bounding box center [1022, 45] width 6 height 6
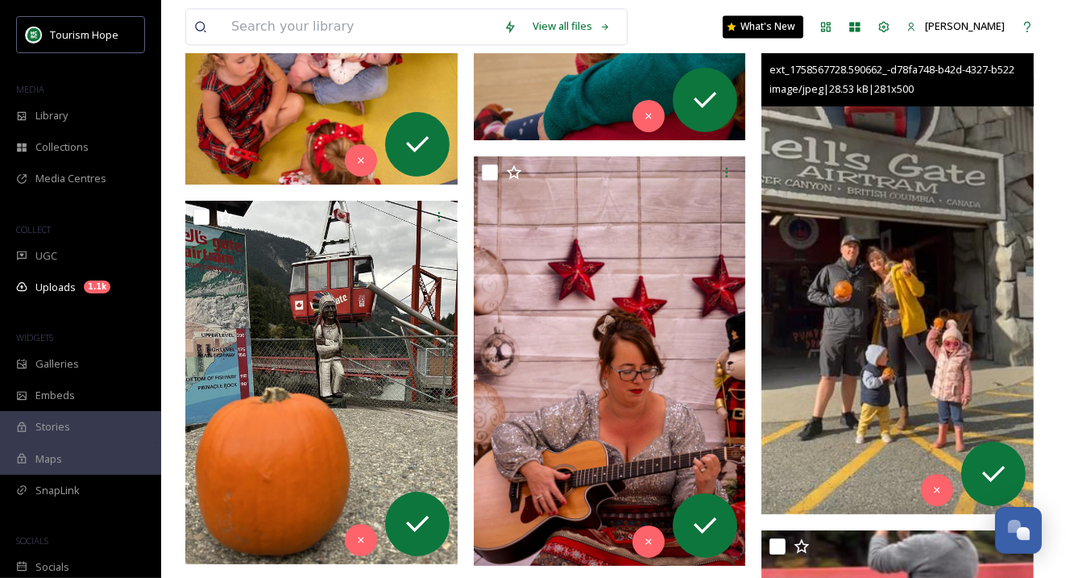
scroll to position [13839, 0]
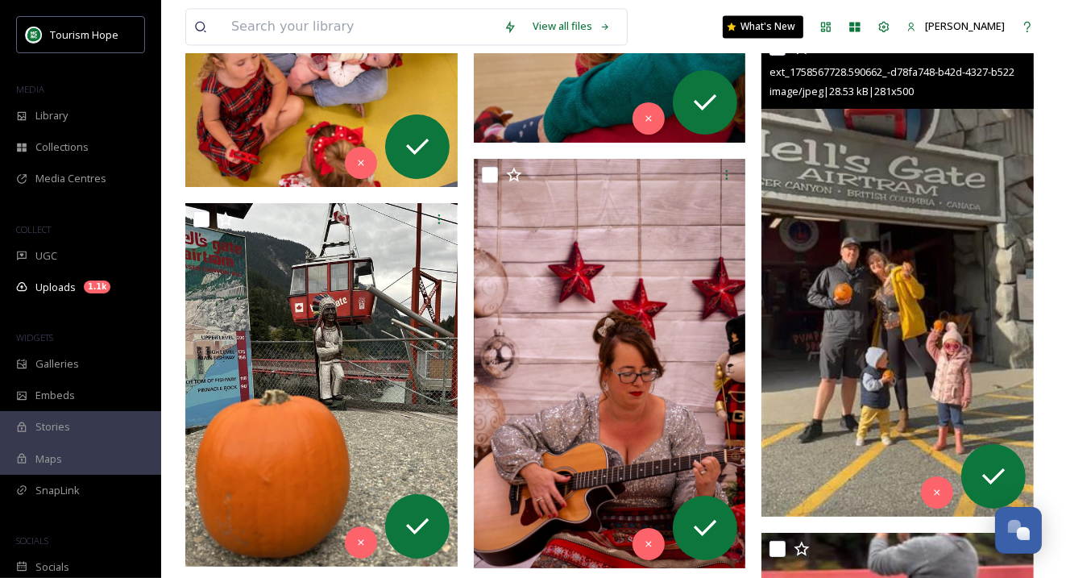
click at [866, 314] on img at bounding box center [897, 273] width 272 height 484
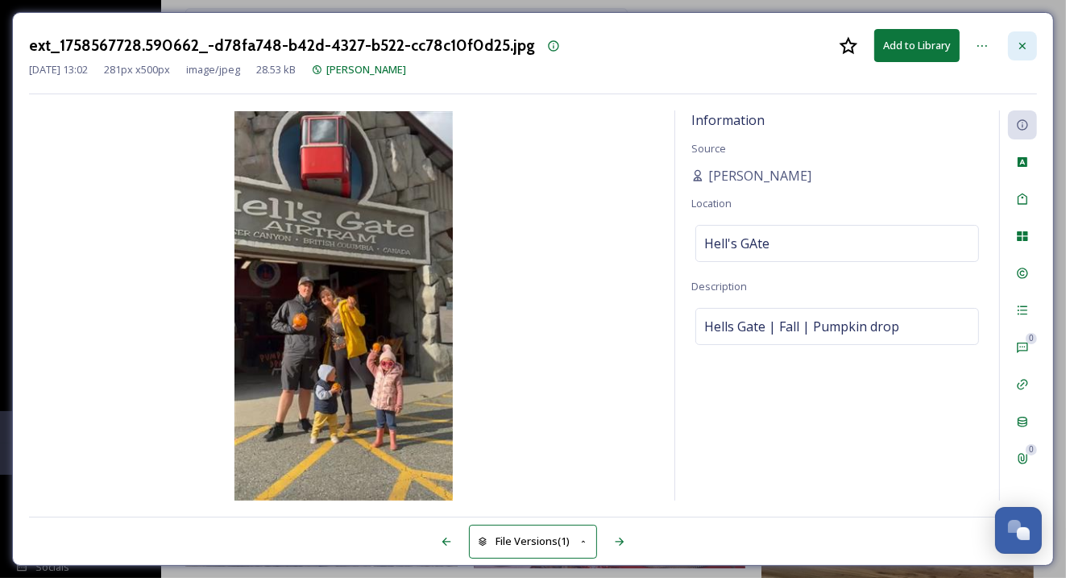
click at [1029, 45] on icon at bounding box center [1022, 45] width 13 height 13
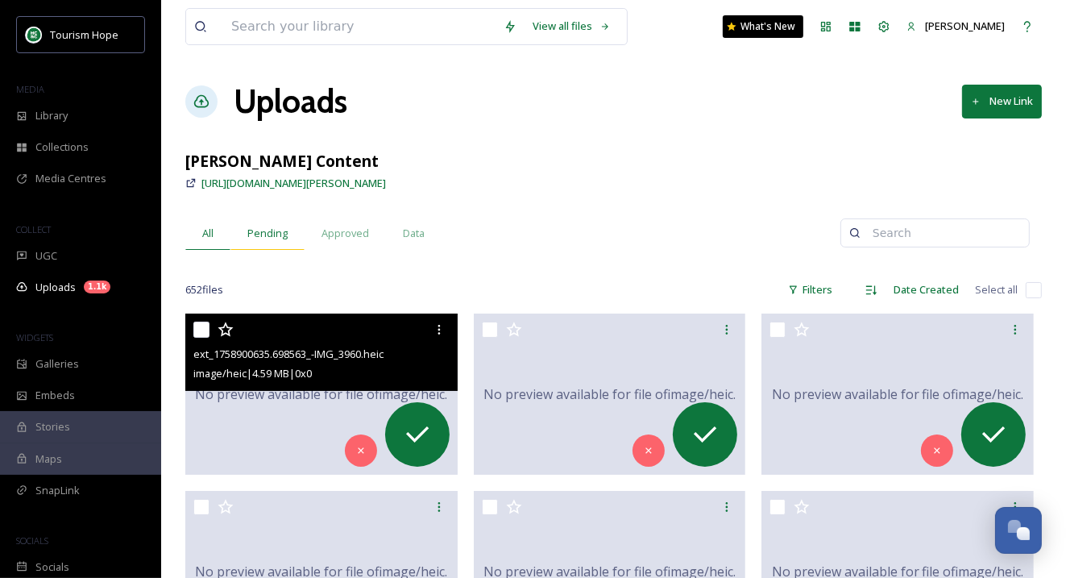
click at [273, 226] on span "Pending" at bounding box center [267, 233] width 40 height 15
